Goal: Find specific page/section: Find specific page/section

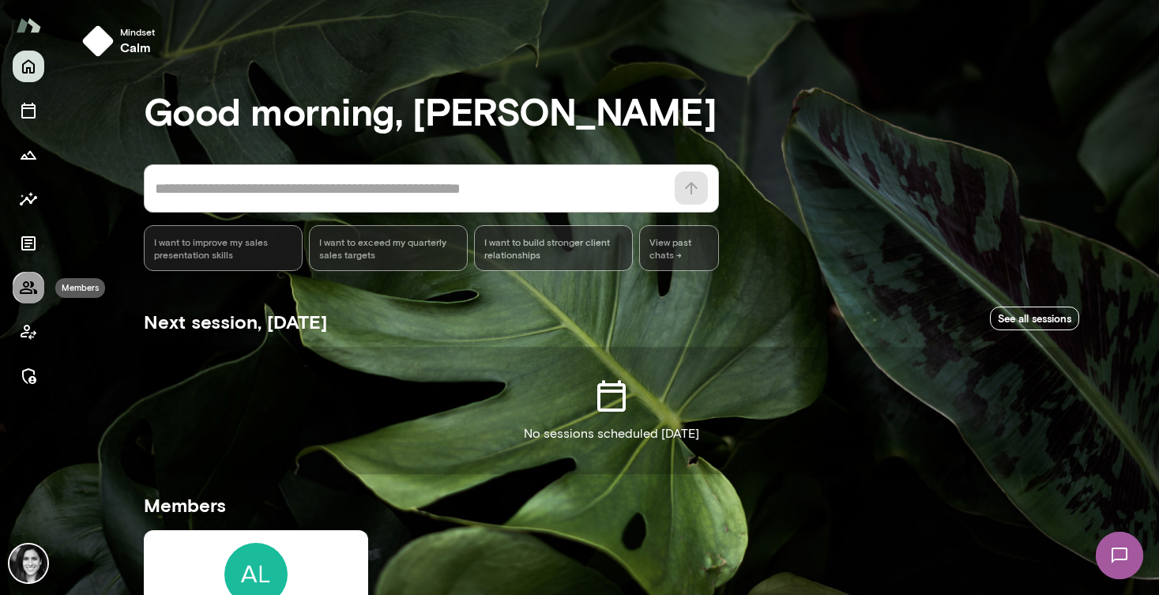
click at [25, 290] on icon "Members" at bounding box center [28, 287] width 19 height 19
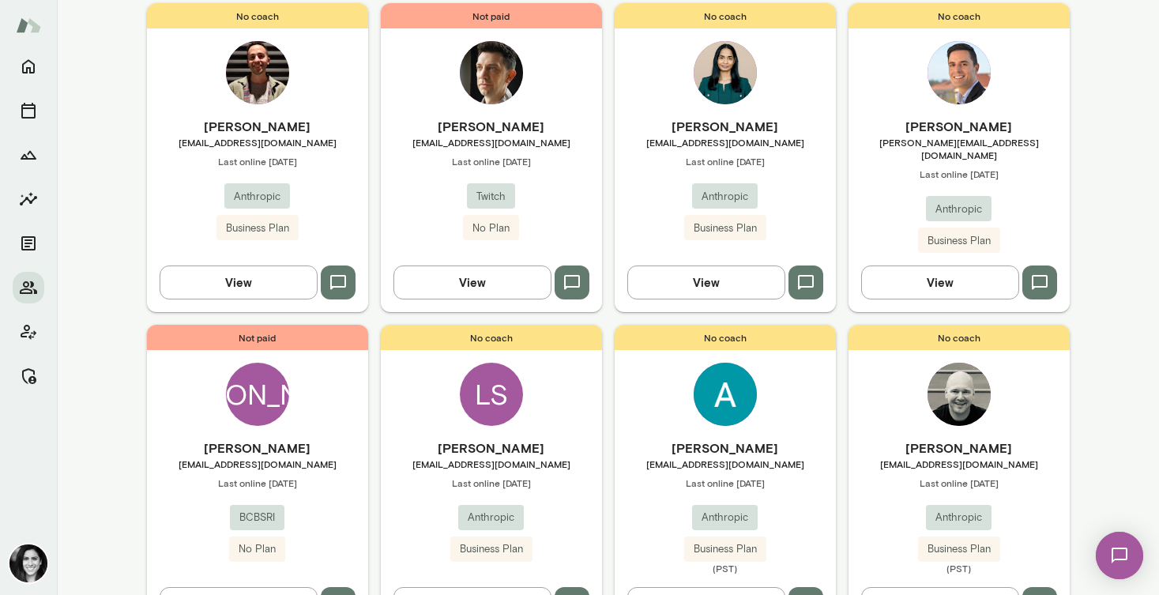
scroll to position [252, 0]
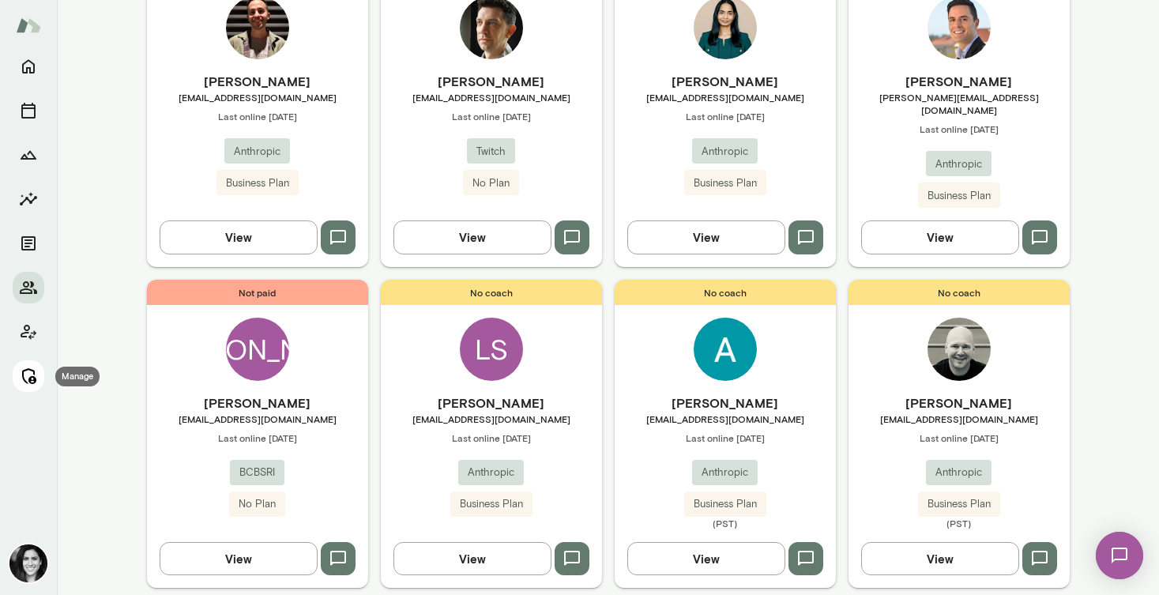
click at [30, 375] on icon "Manage" at bounding box center [28, 376] width 19 height 19
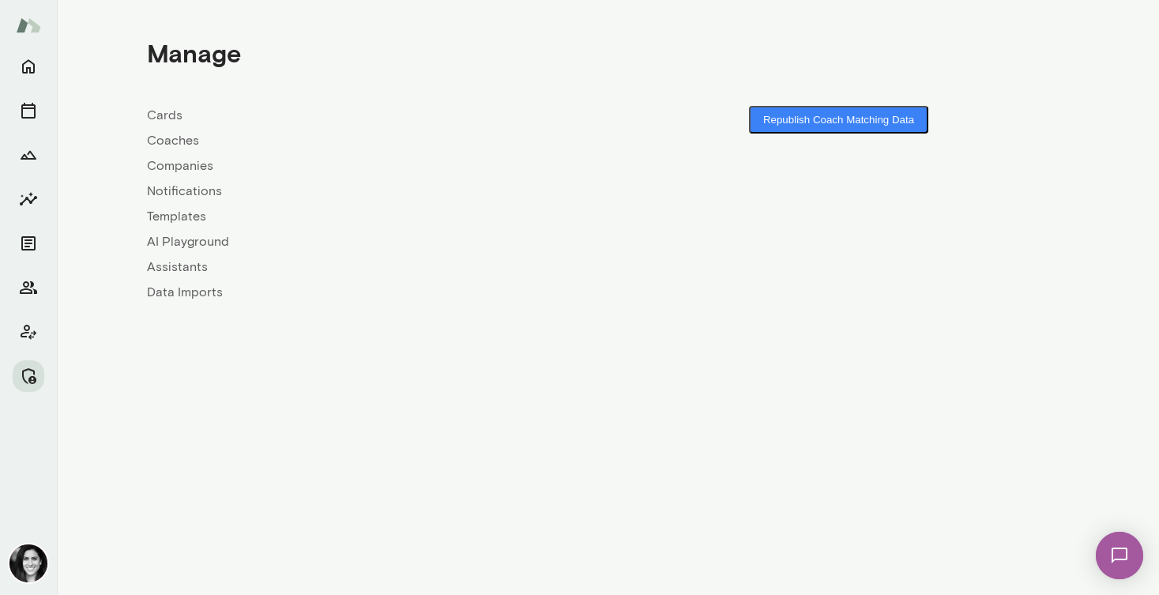
click at [188, 137] on link "Coaches" at bounding box center [378, 140] width 462 height 19
